Goal: Information Seeking & Learning: Learn about a topic

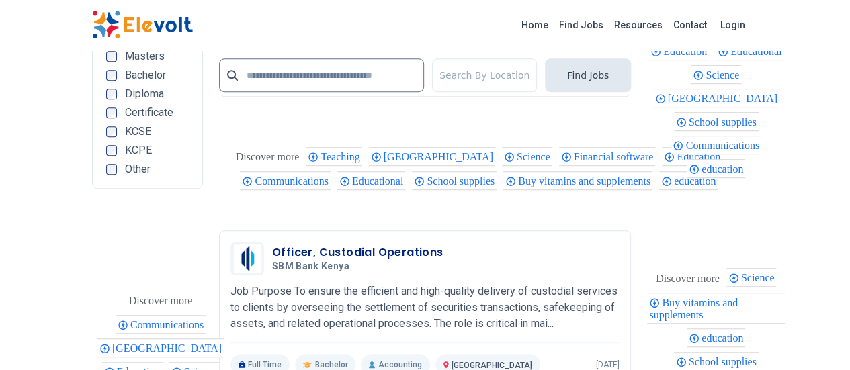
scroll to position [3164, 0]
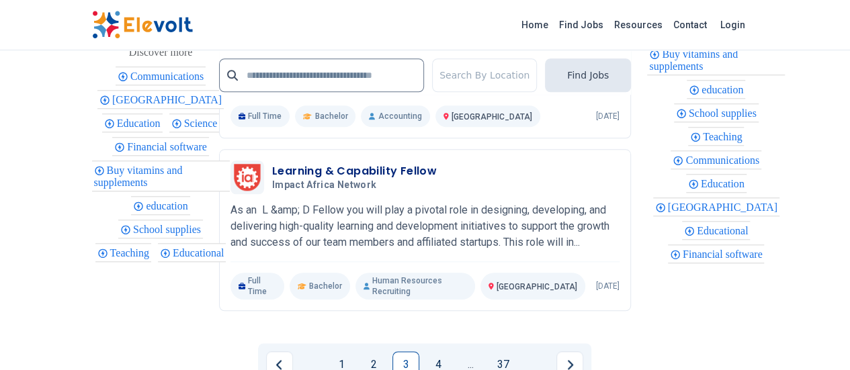
click at [339, 351] on link "1" at bounding box center [341, 364] width 27 height 27
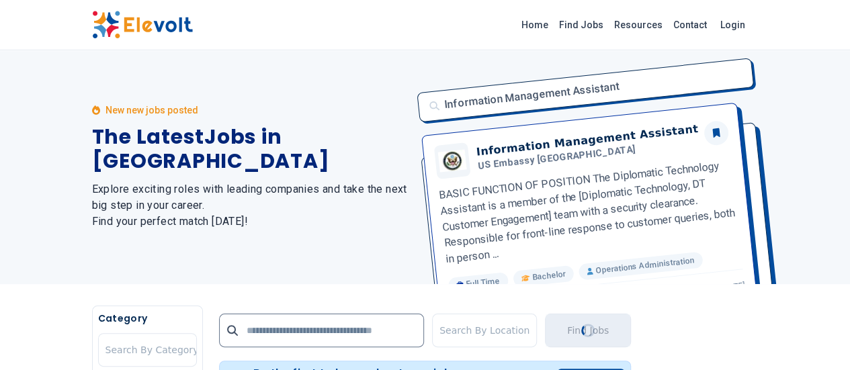
scroll to position [0, 0]
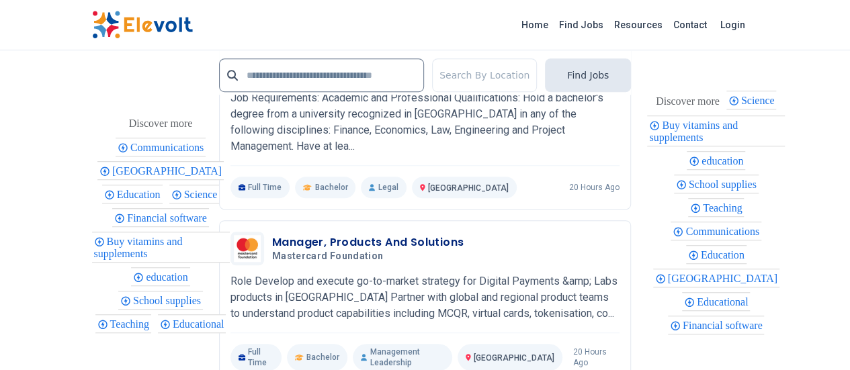
scroll to position [2947, 0]
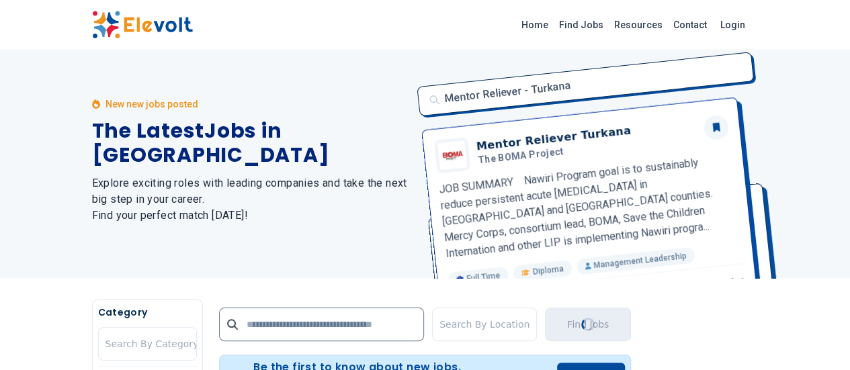
scroll to position [0, 0]
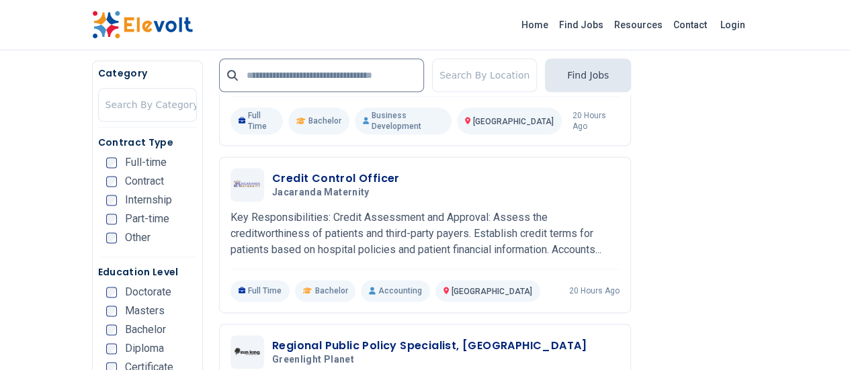
scroll to position [967, 0]
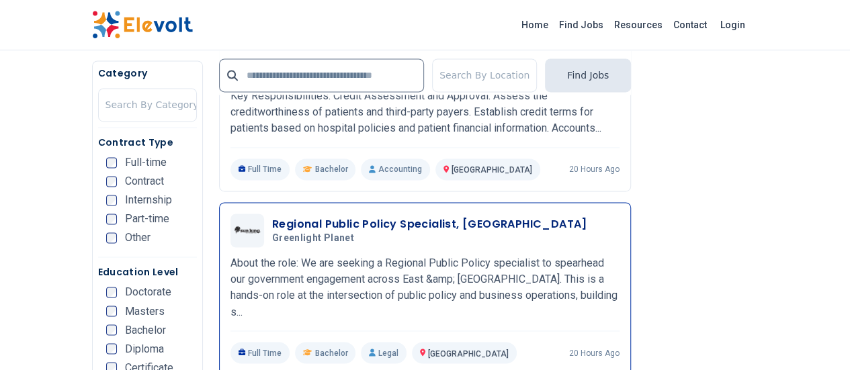
click at [425, 232] on h5 "Greenlight Planet" at bounding box center [427, 238] width 310 height 12
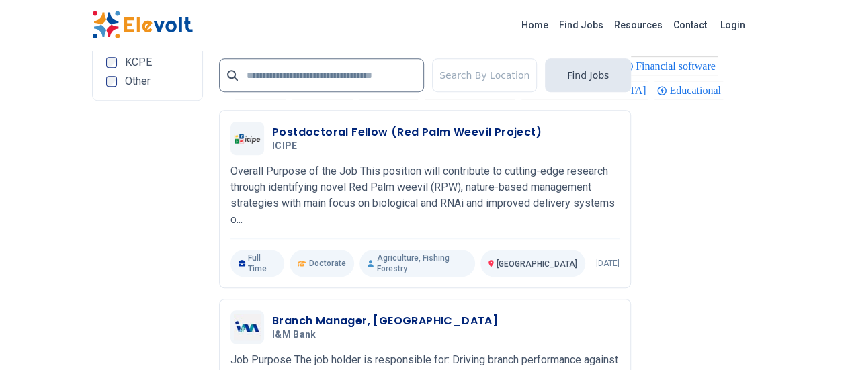
scroll to position [2911, 0]
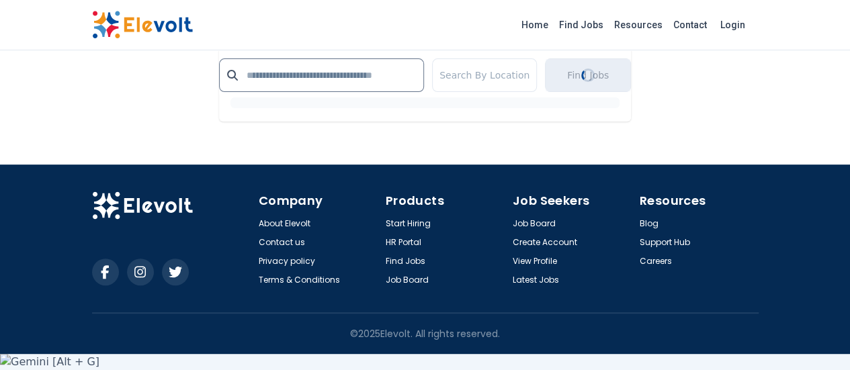
scroll to position [2671, 0]
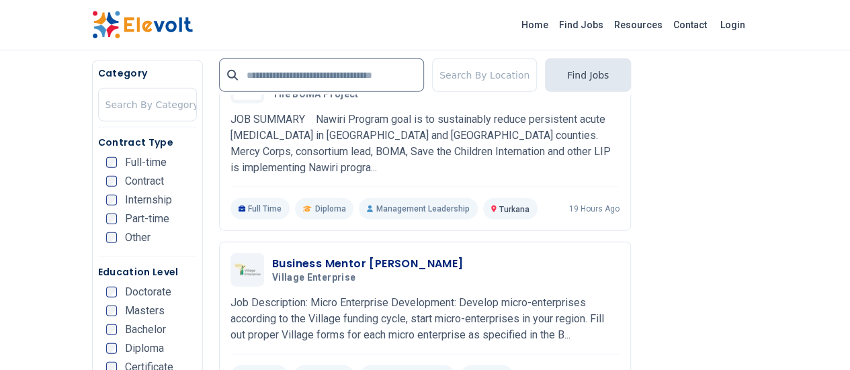
scroll to position [1557, 0]
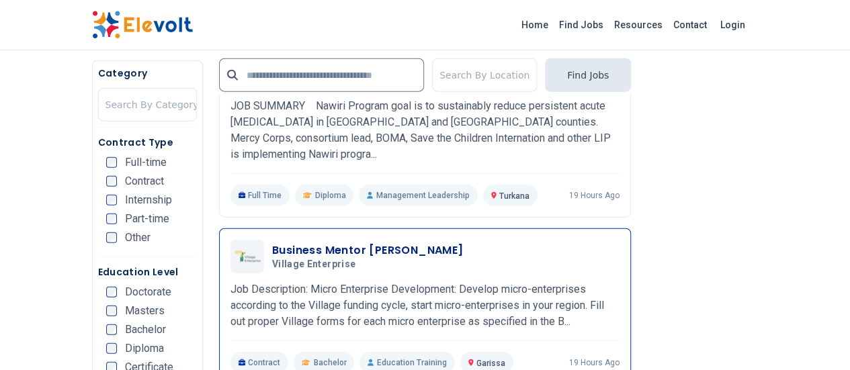
click at [438, 240] on div "Business Mentor Dadaab Dagahaley Village Enterprise 10/09/2025 11/08/2025" at bounding box center [424, 257] width 389 height 34
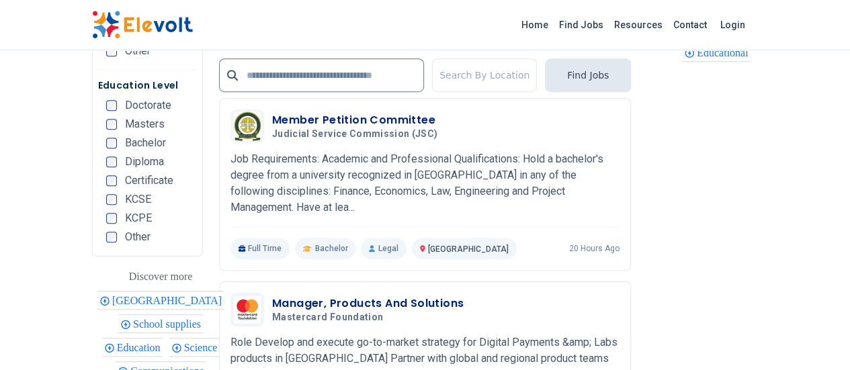
scroll to position [3157, 0]
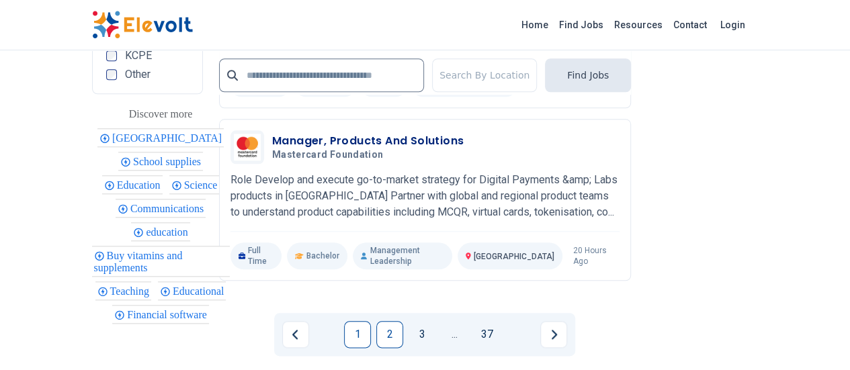
click at [384, 321] on link "2" at bounding box center [389, 334] width 27 height 27
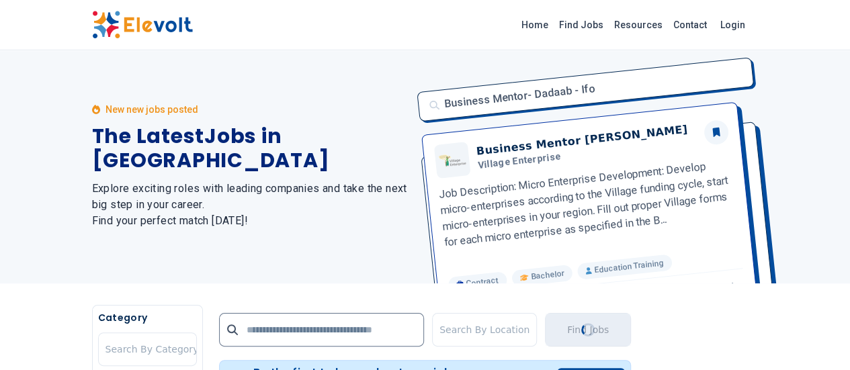
scroll to position [0, 0]
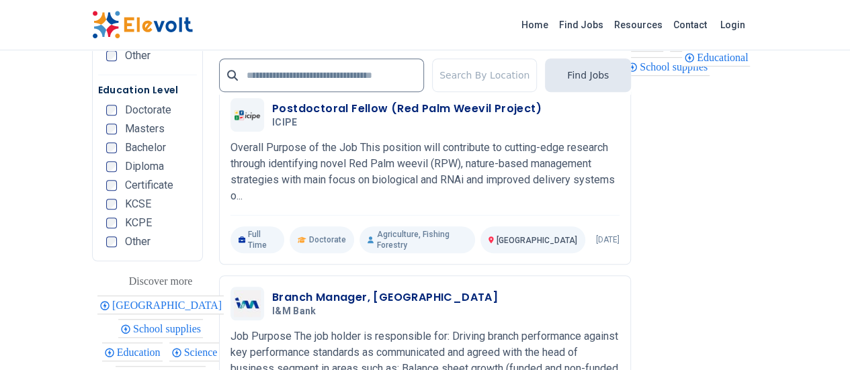
scroll to position [2925, 0]
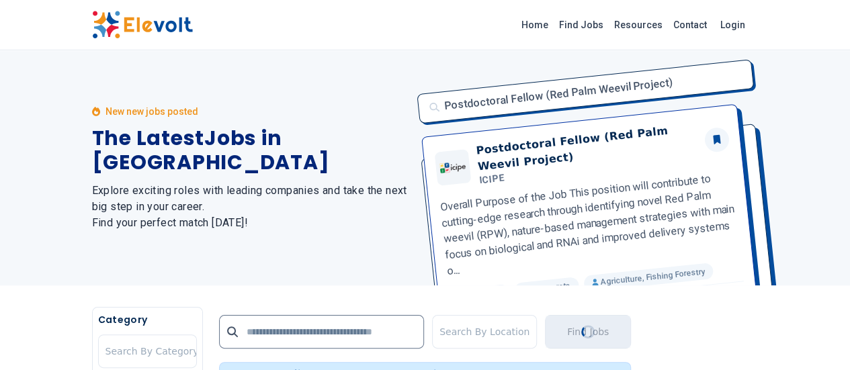
scroll to position [0, 0]
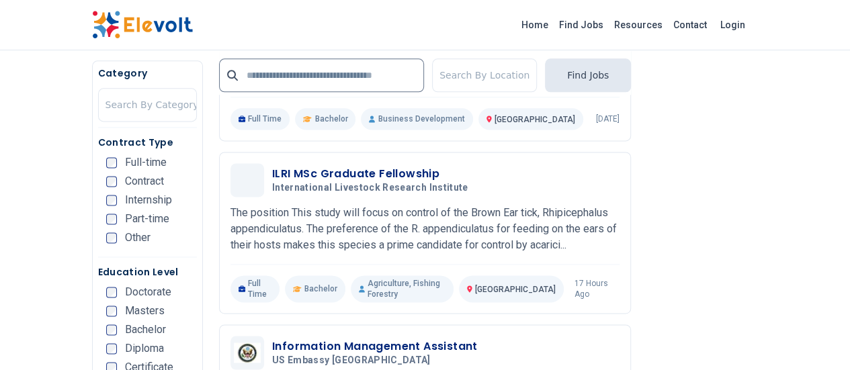
scroll to position [978, 0]
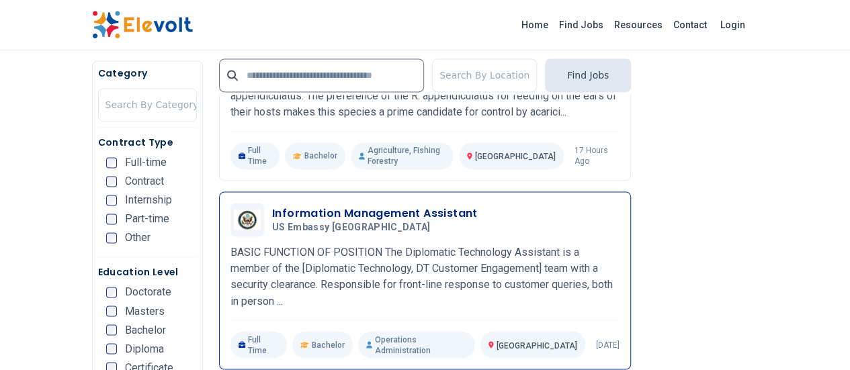
click at [439, 206] on div "Information Management Assistant US Embassy Kenya 10/08/2025 11/07/2025" at bounding box center [445, 220] width 347 height 28
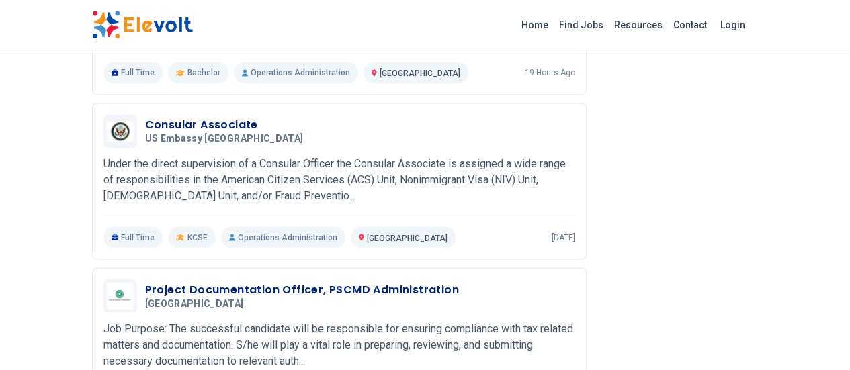
scroll to position [1051, 0]
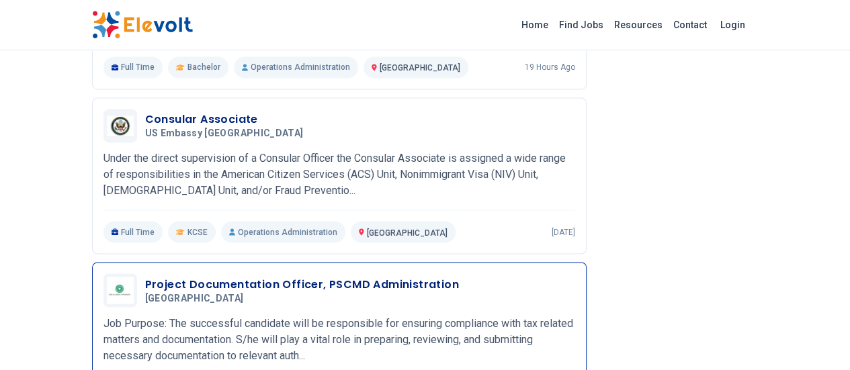
click at [281, 315] on p "Job Purpose: The successful candidate will be responsible for ensuring complian…" at bounding box center [339, 339] width 472 height 48
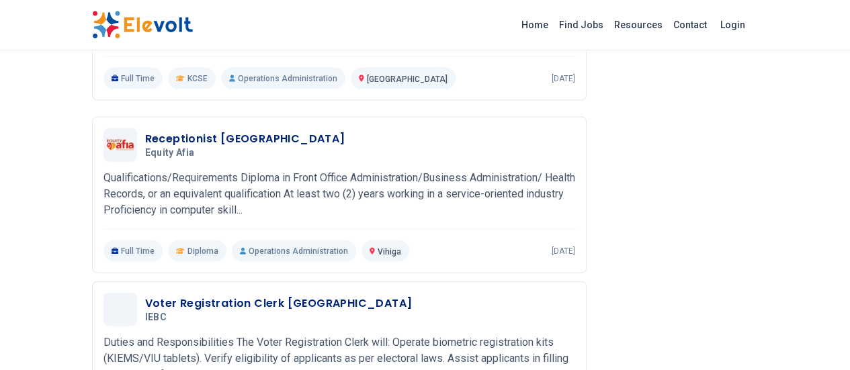
scroll to position [1495, 0]
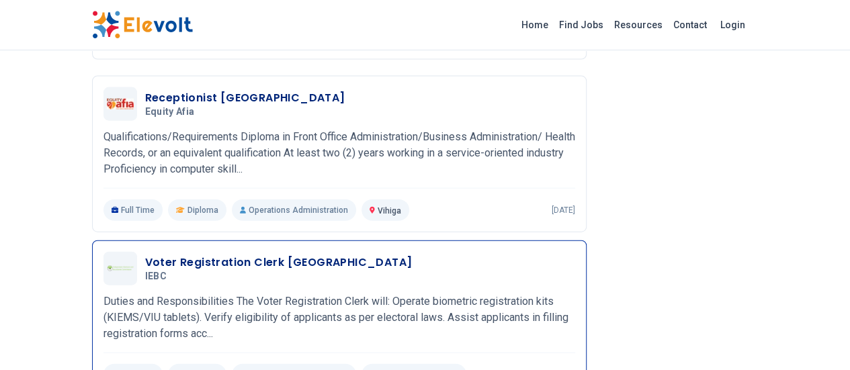
click at [328, 294] on p "Duties and Responsibilities The Voter Registration Clerk will: Operate biometri…" at bounding box center [339, 318] width 472 height 48
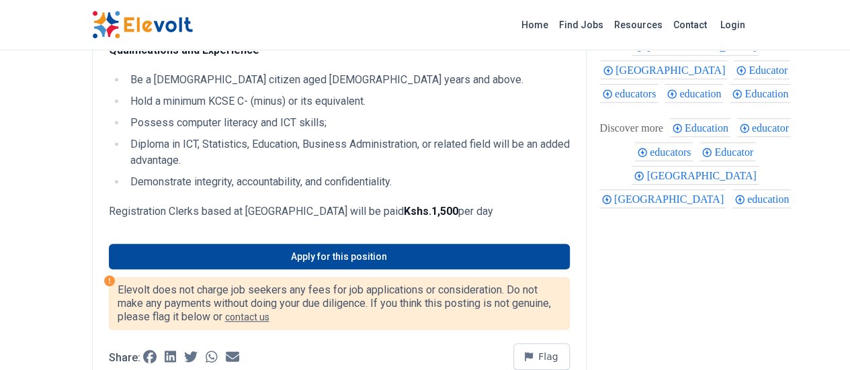
scroll to position [392, 0]
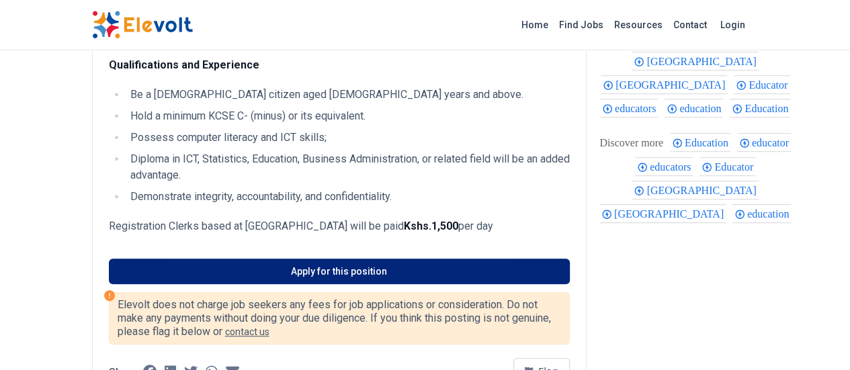
click at [308, 259] on link "Apply for this position" at bounding box center [339, 272] width 461 height 26
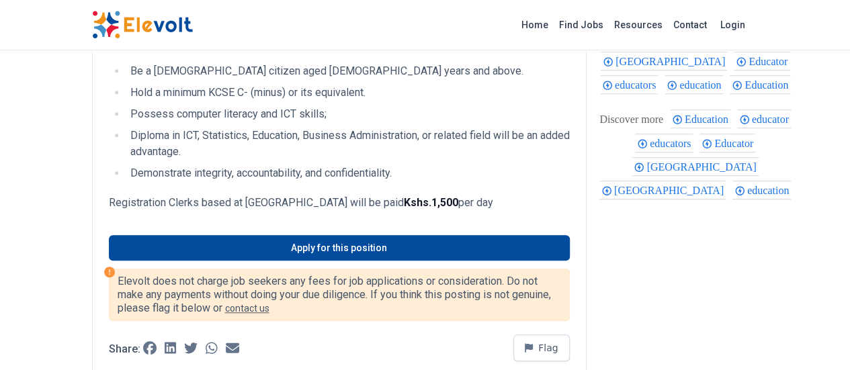
scroll to position [387, 0]
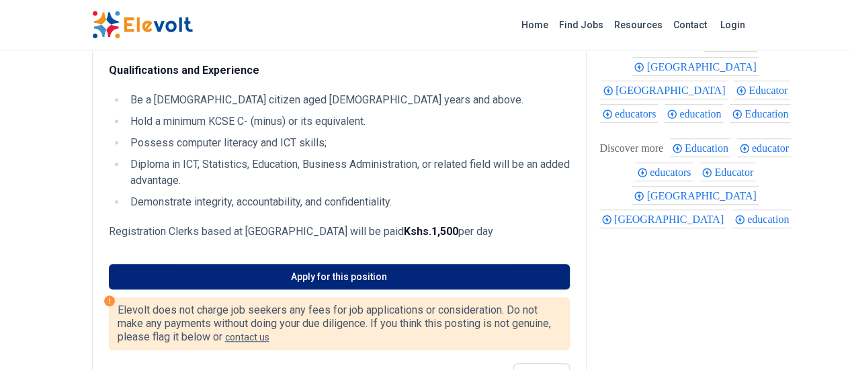
click at [240, 264] on link "Apply for this position" at bounding box center [339, 277] width 461 height 26
